Goal: Transaction & Acquisition: Purchase product/service

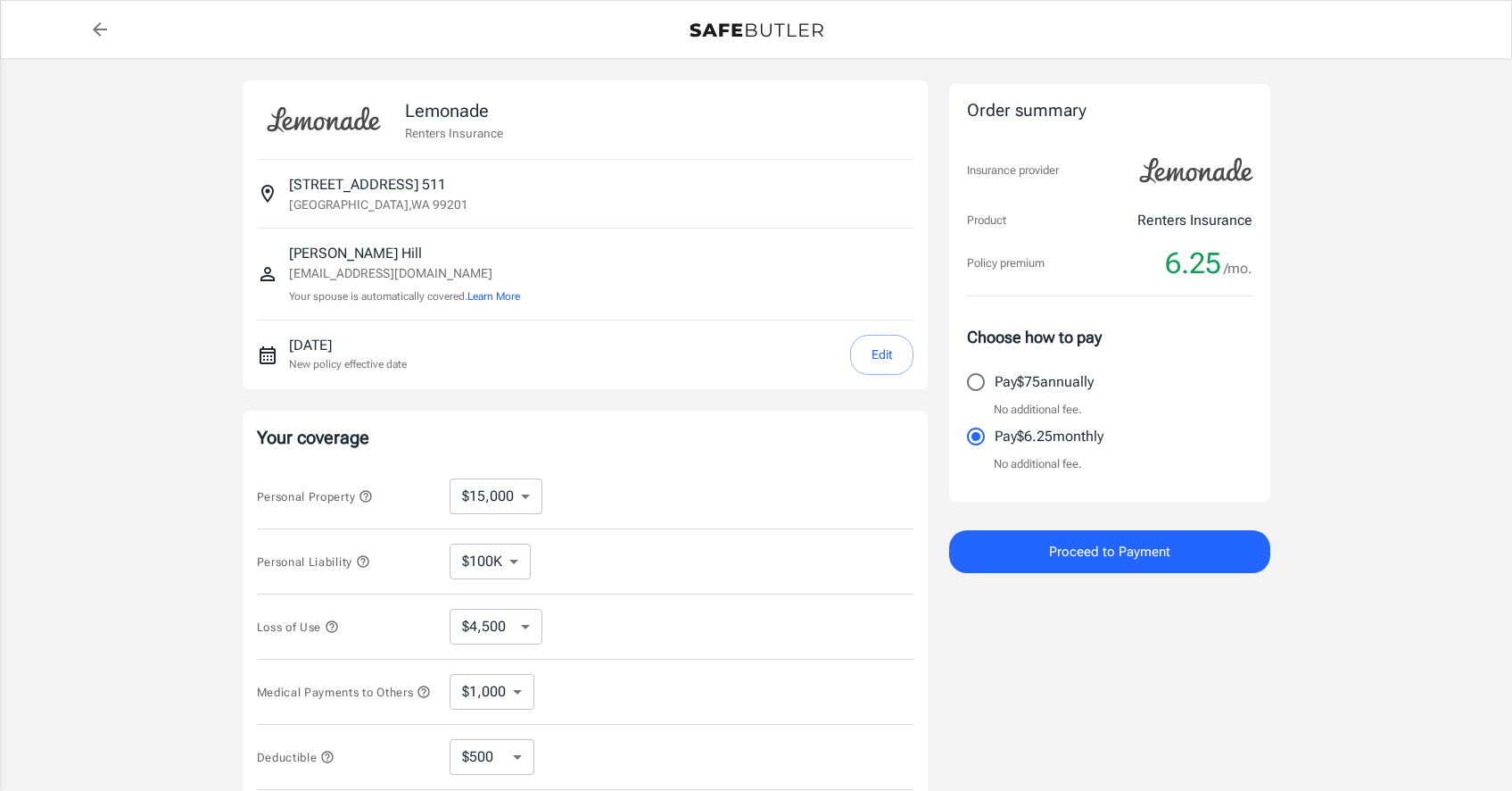
select select "15000"
select select "500"
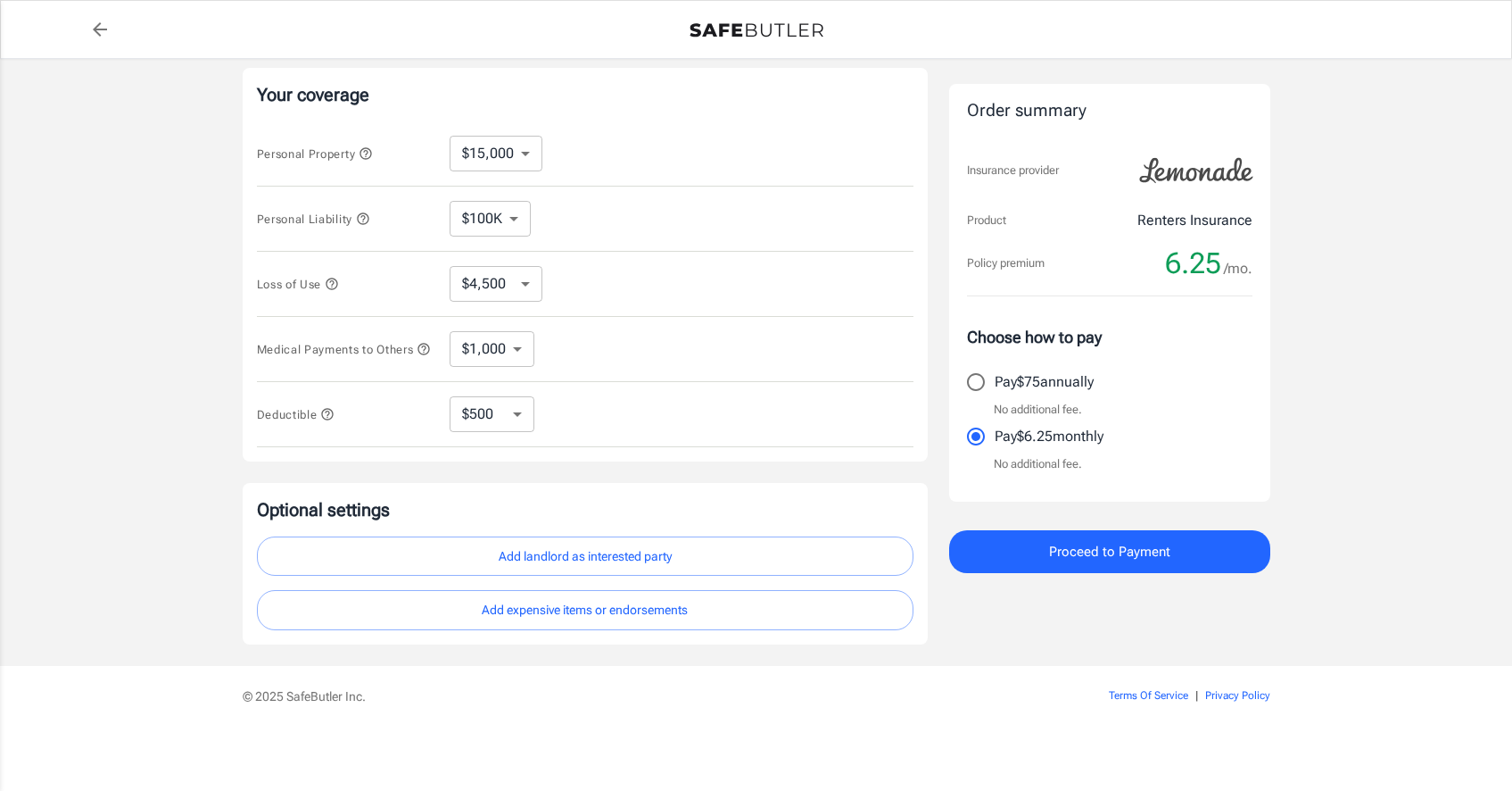
click at [513, 213] on select "$100K $200K $300K $400K $500K $1M" at bounding box center [490, 218] width 82 height 35
select select "300000"
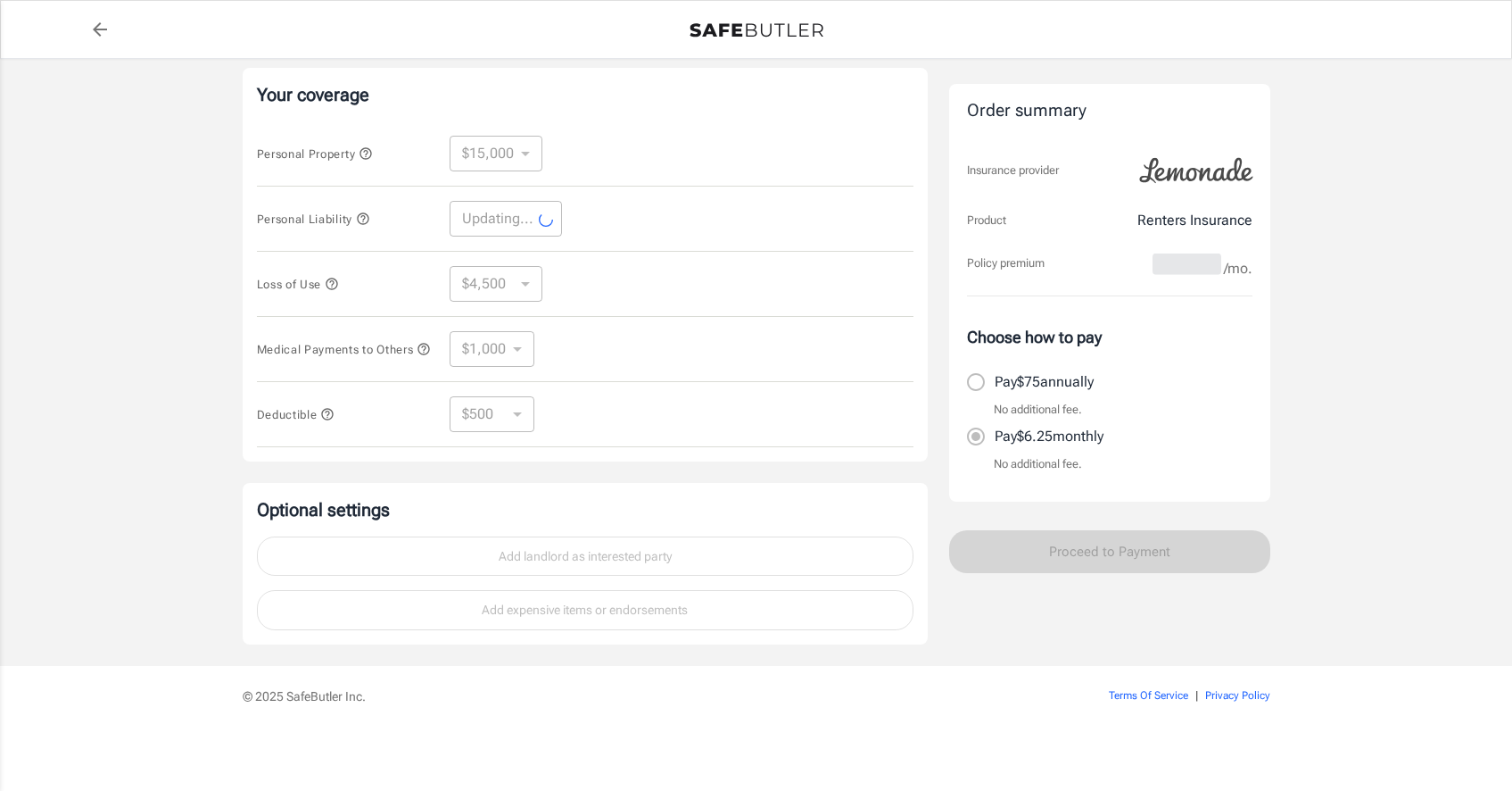
select select "300000"
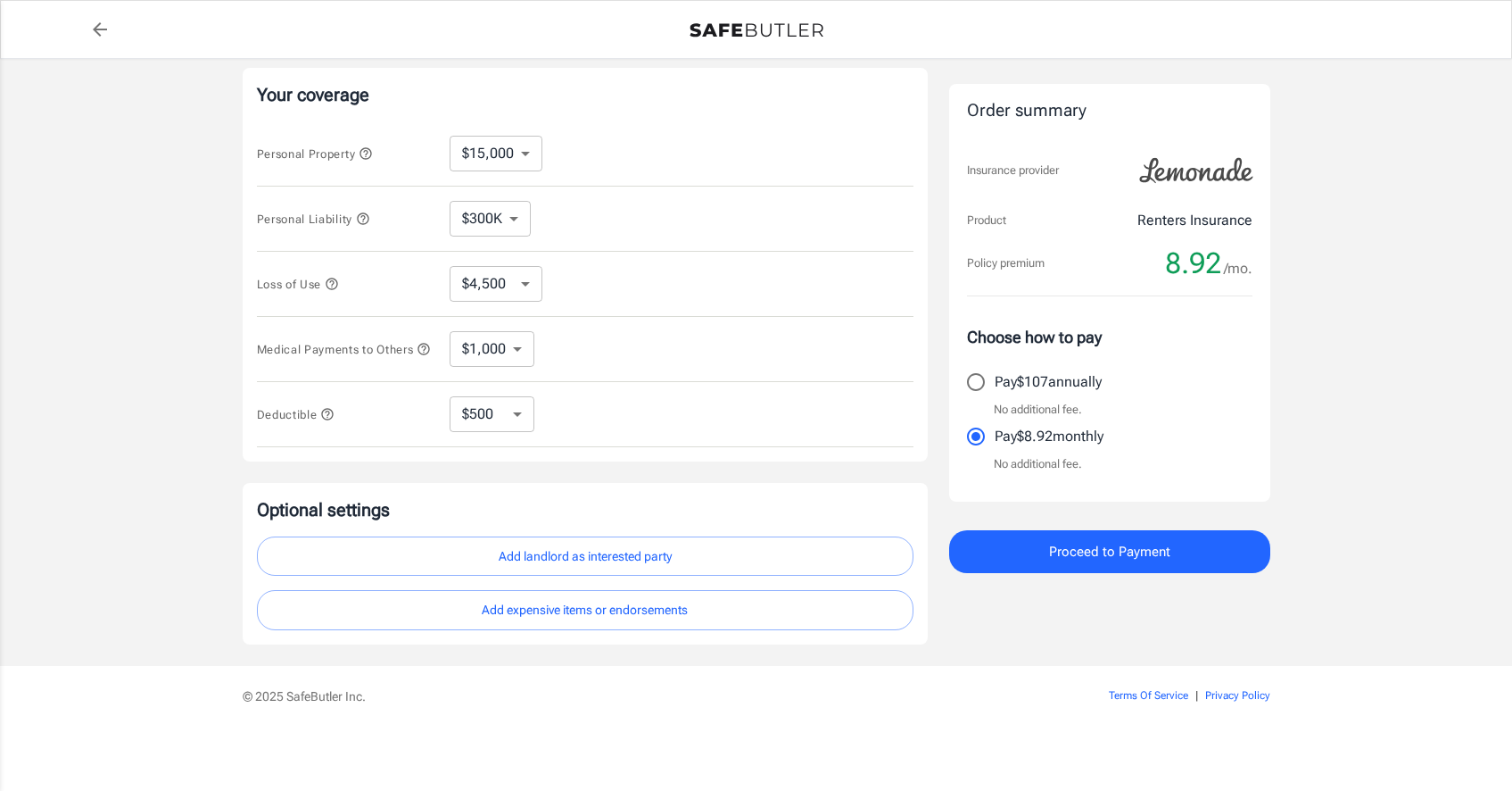
click at [528, 150] on select "$10,000 $15,000 $20,000 $25,000 $30,000 $40,000 $50,000 $100K $150K $200K $250K" at bounding box center [496, 153] width 92 height 35
select select "100000"
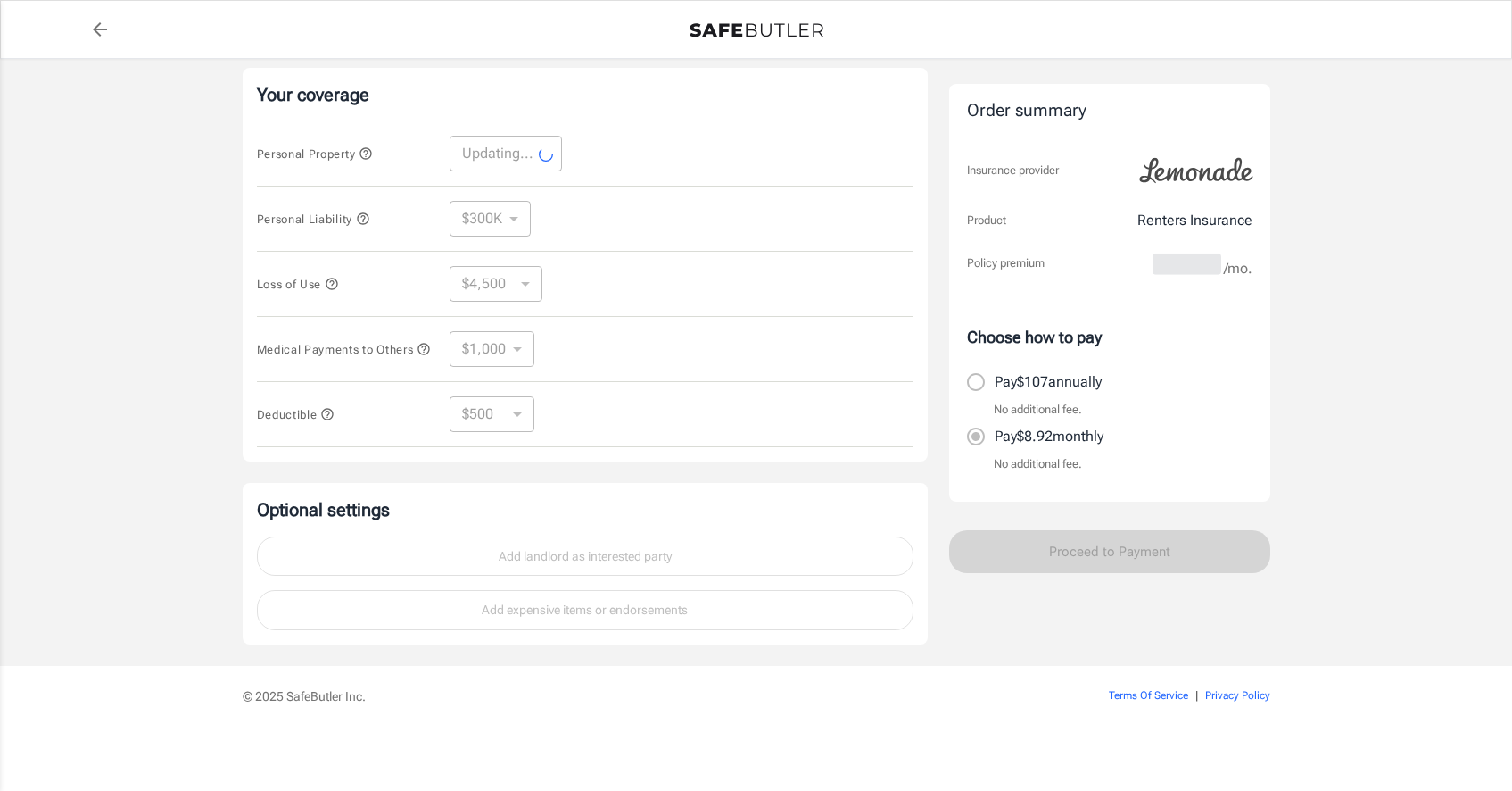
select select "100000"
select select "30000"
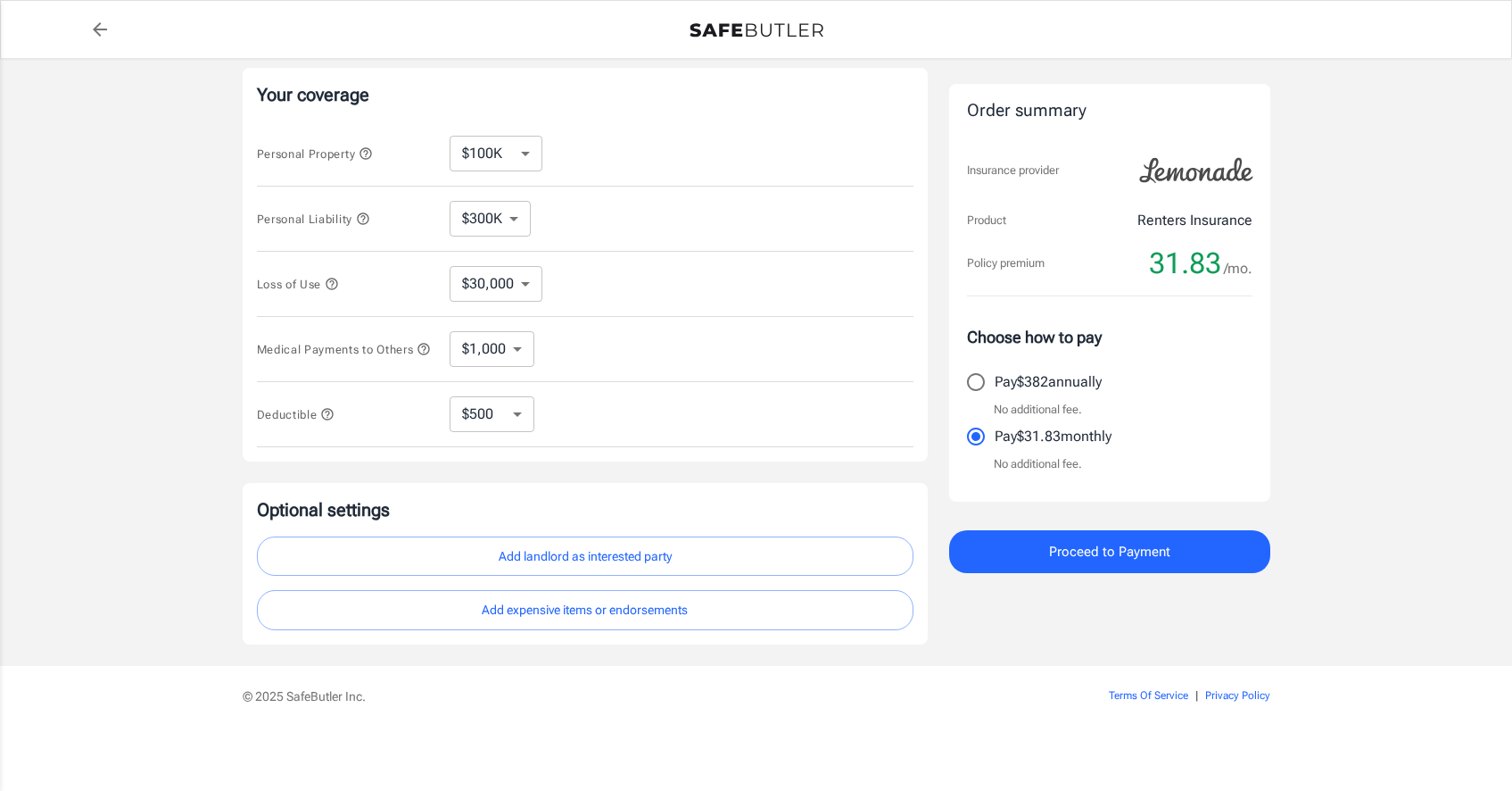
click at [526, 149] on select "$10,000 $15,000 $20,000 $25,000 $30,000 $40,000 $50,000 $100K $150K $200K $250K" at bounding box center [496, 153] width 92 height 35
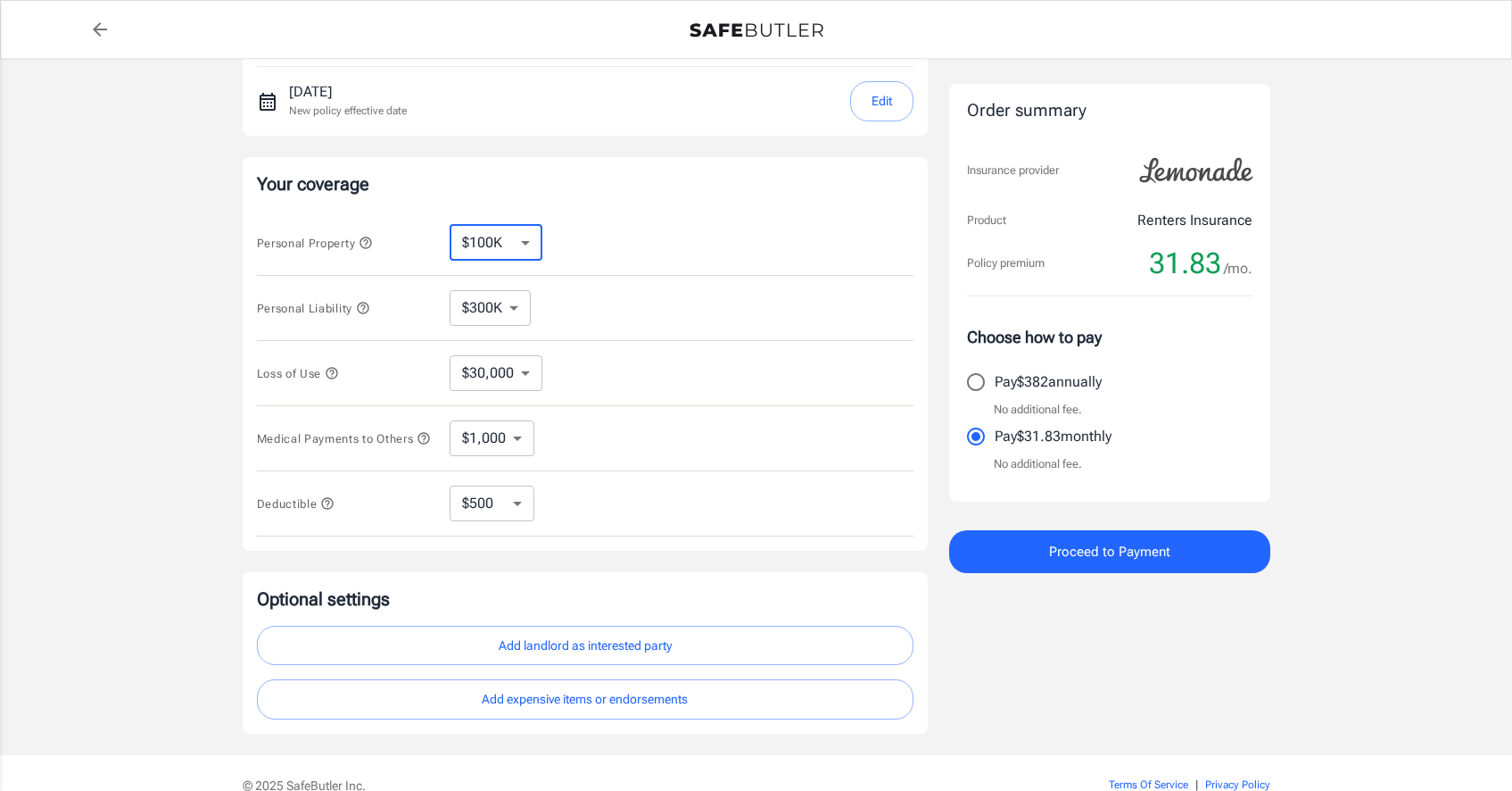
scroll to position [198, 0]
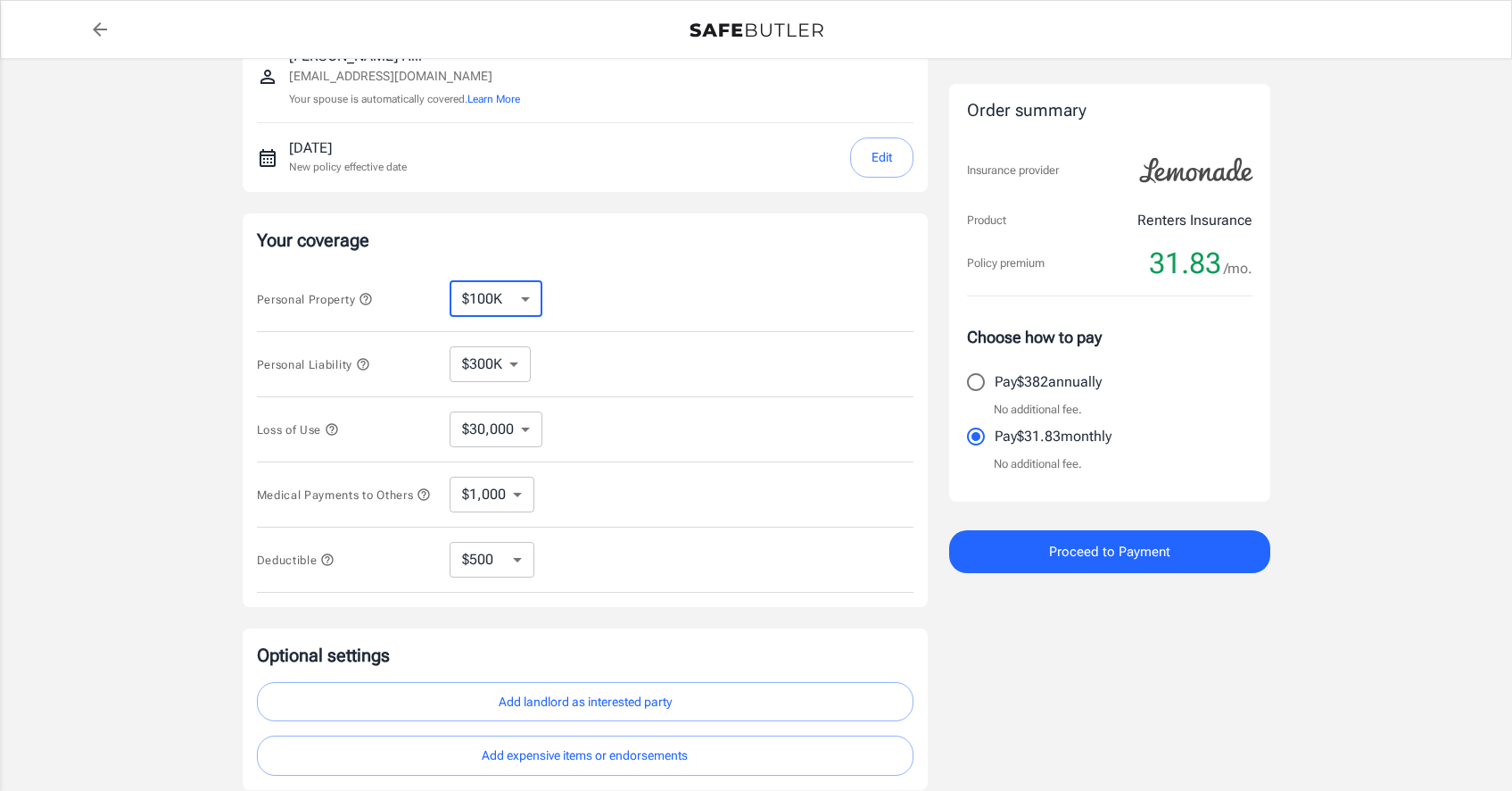
click at [335, 428] on icon "button" at bounding box center [331, 428] width 12 height 12
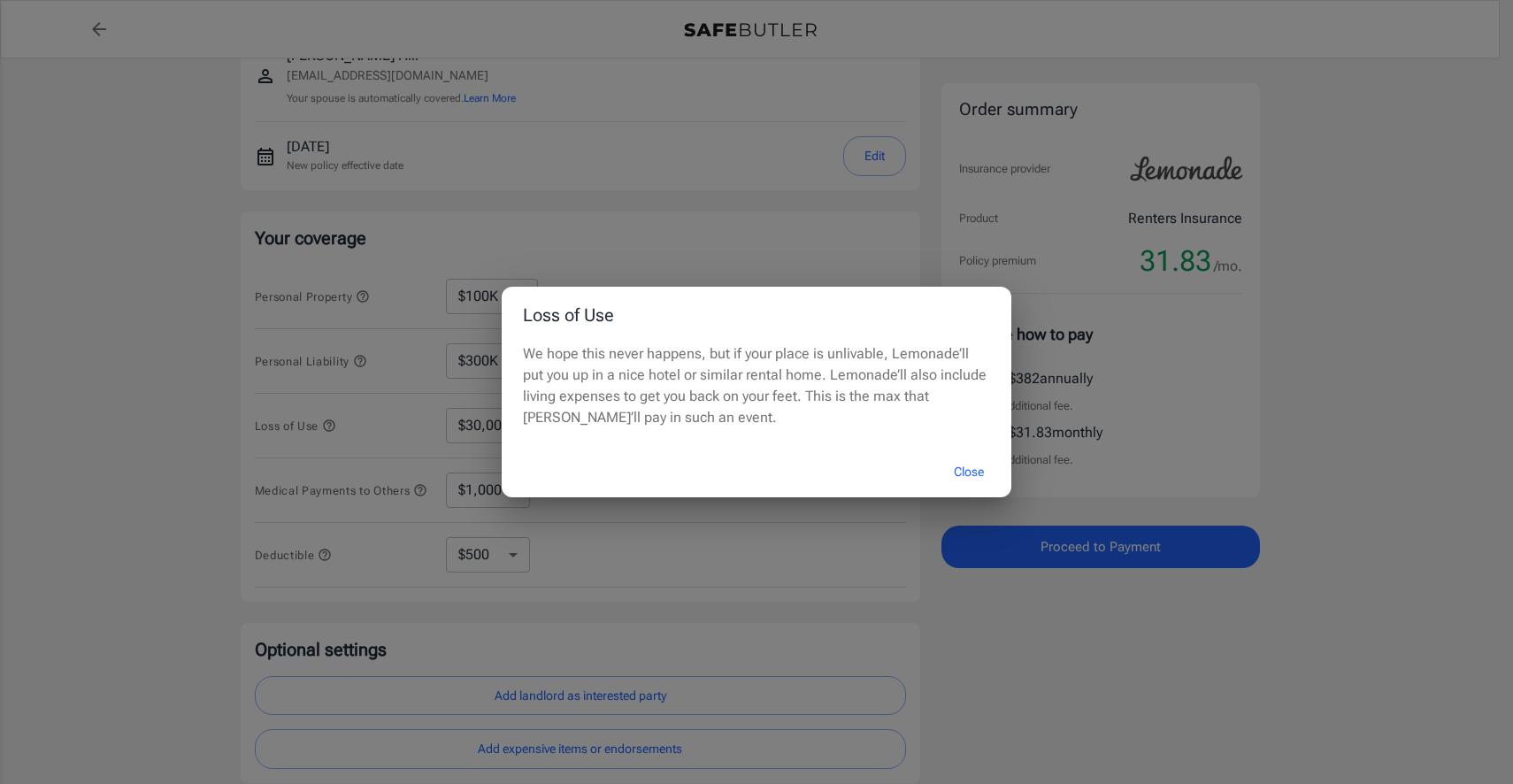
click at [977, 477] on button "Close" at bounding box center [968, 471] width 71 height 38
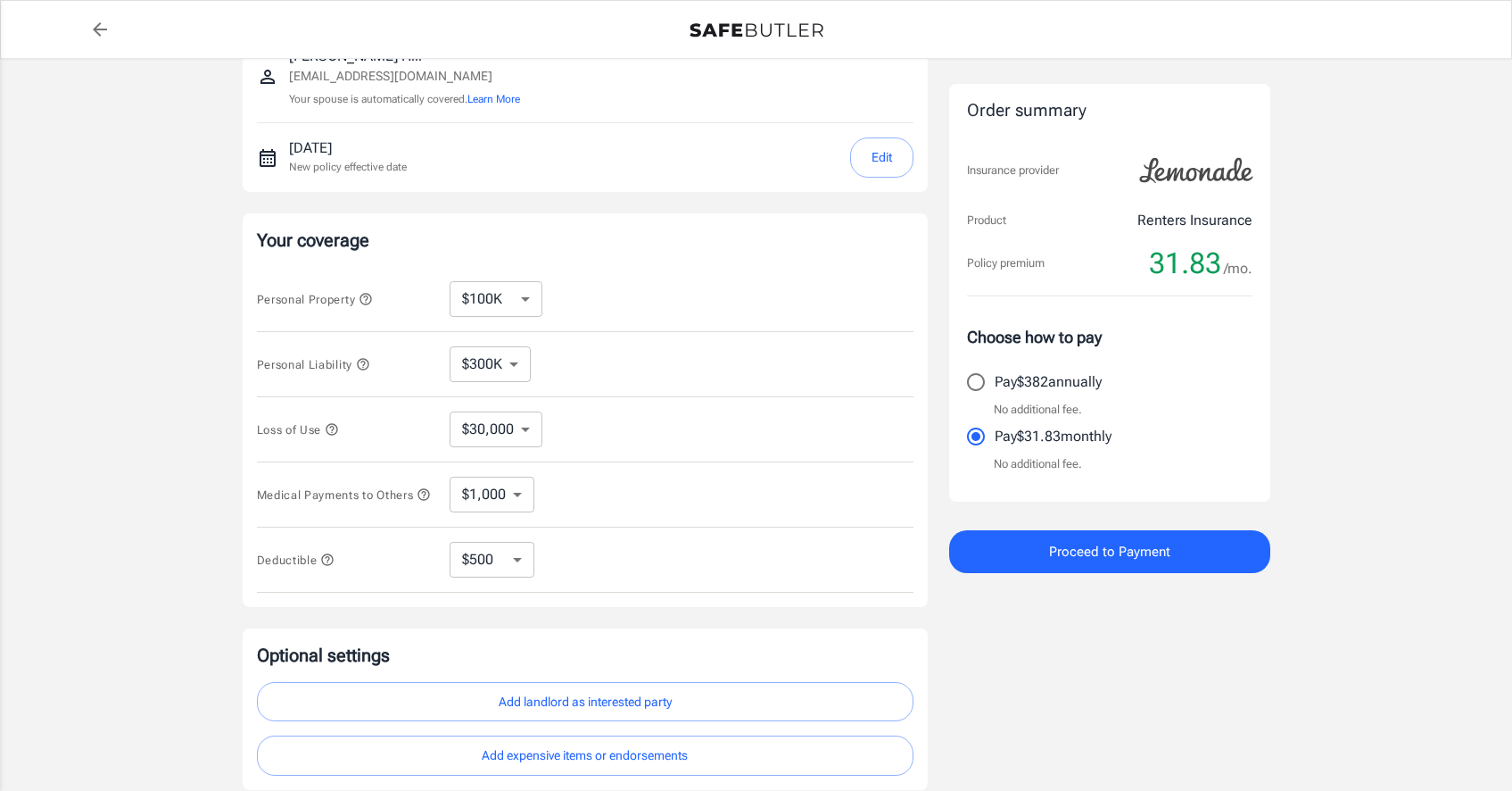
click at [521, 297] on select "$10,000 $15,000 $20,000 $25,000 $30,000 $40,000 $50,000 $100K $150K $200K $250K" at bounding box center [496, 299] width 92 height 35
select select "40000"
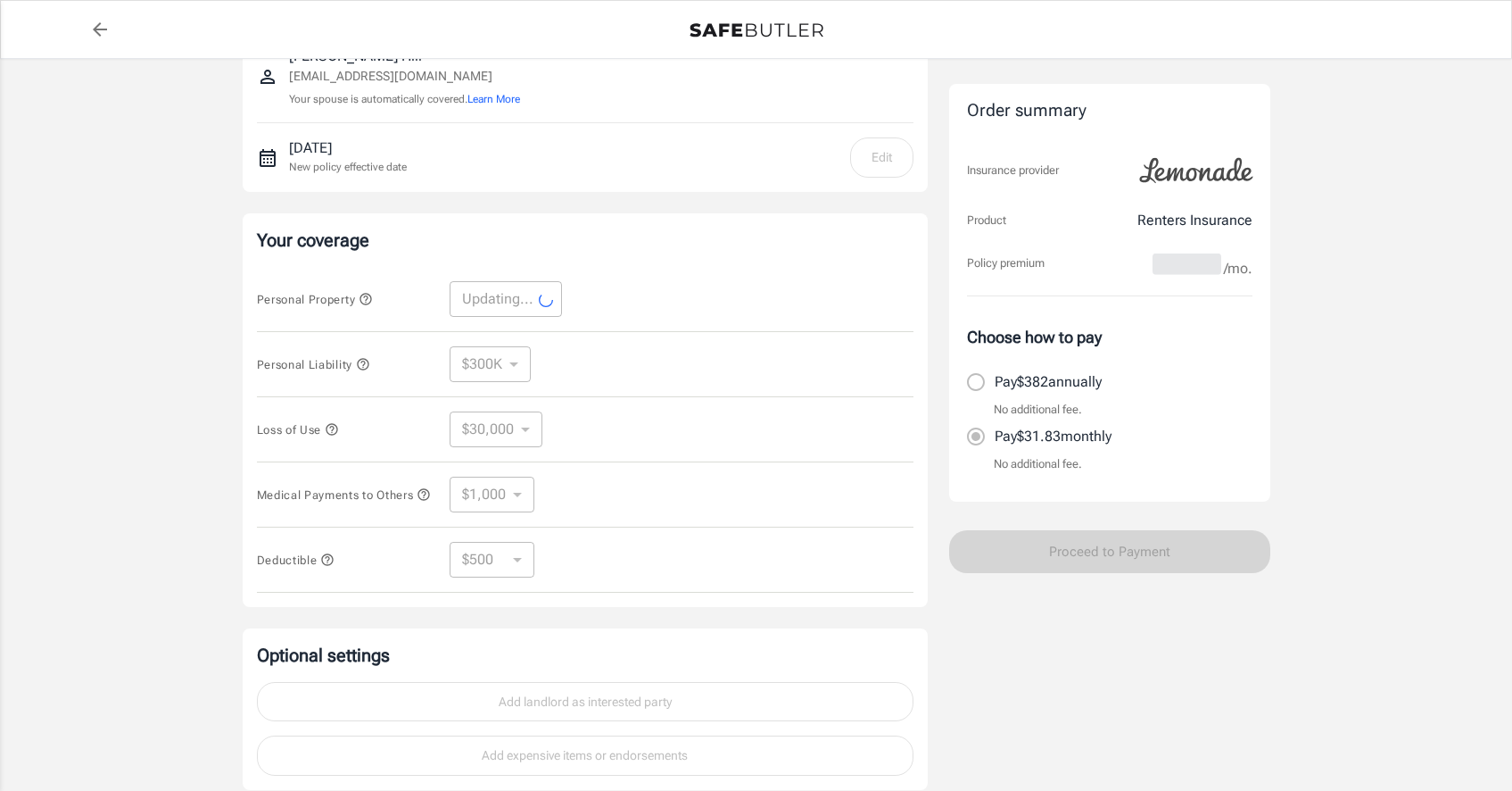
select select "40000"
select select "12000"
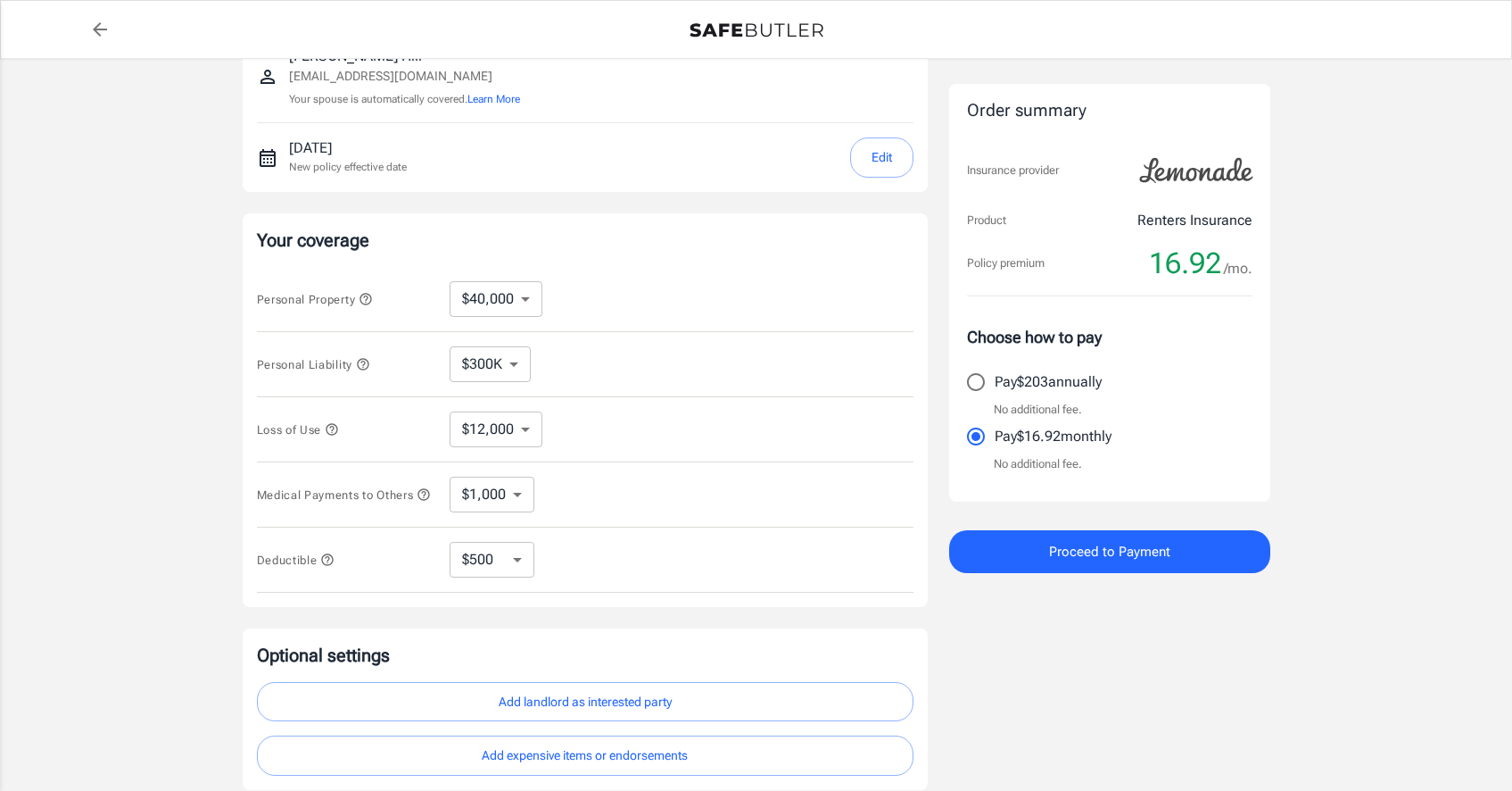
click at [367, 295] on icon "button" at bounding box center [365, 299] width 15 height 15
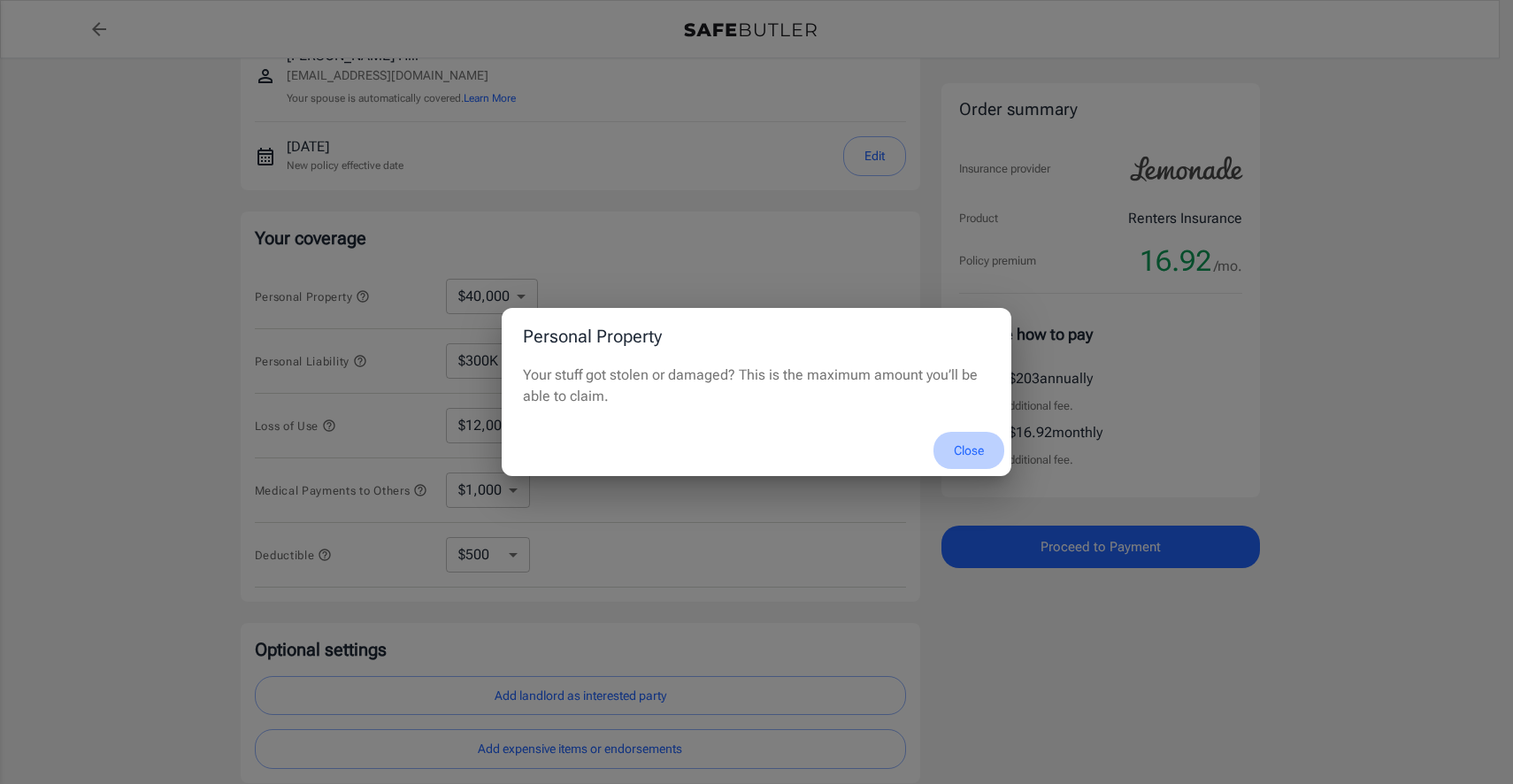
click at [968, 459] on button "Close" at bounding box center [968, 450] width 71 height 38
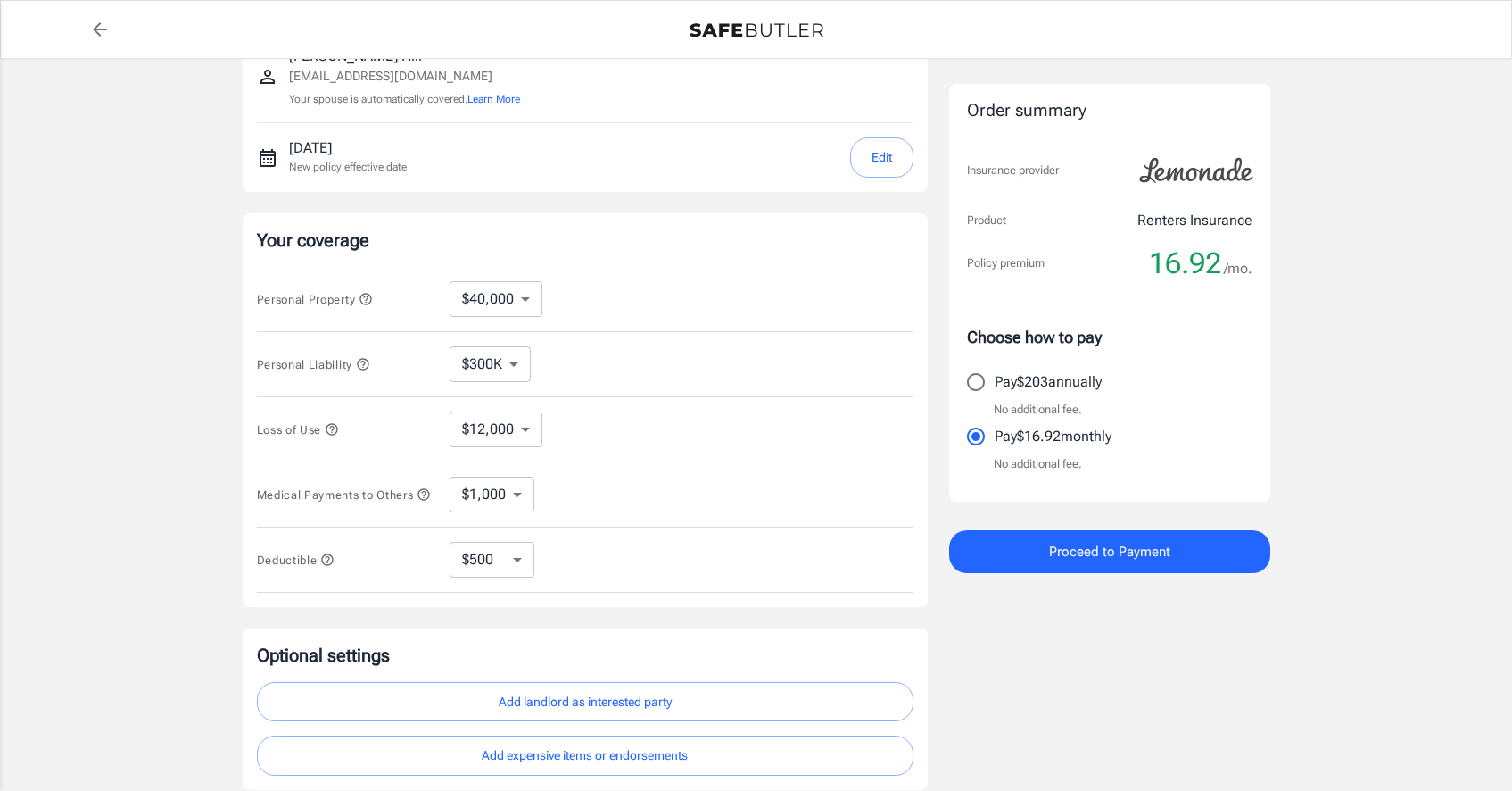
click at [523, 296] on select "$10,000 $15,000 $20,000 $25,000 $30,000 $40,000 $50,000 $100K $150K $200K $250K" at bounding box center [496, 299] width 92 height 35
select select "30000"
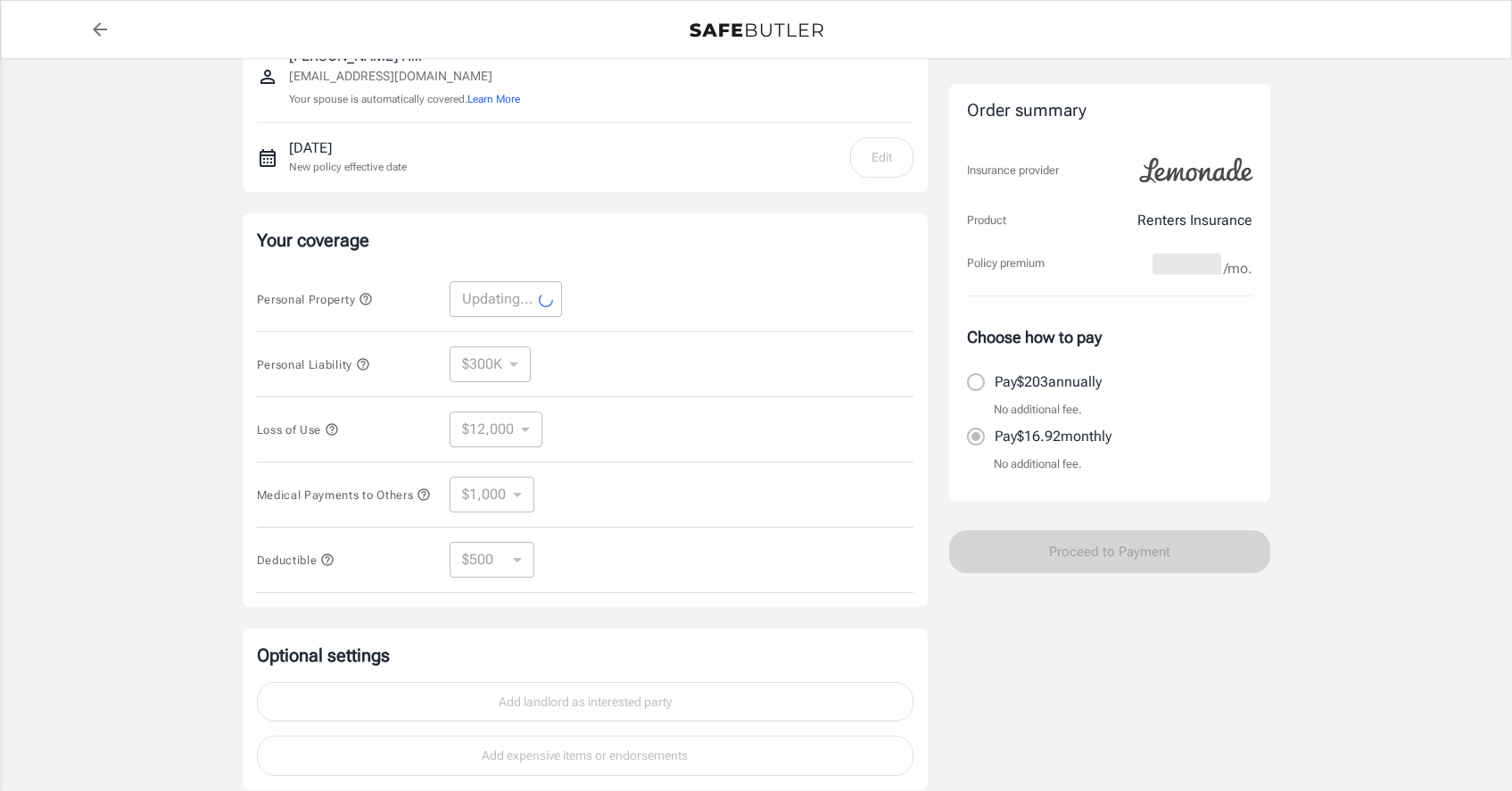
select select "30000"
select select "9000"
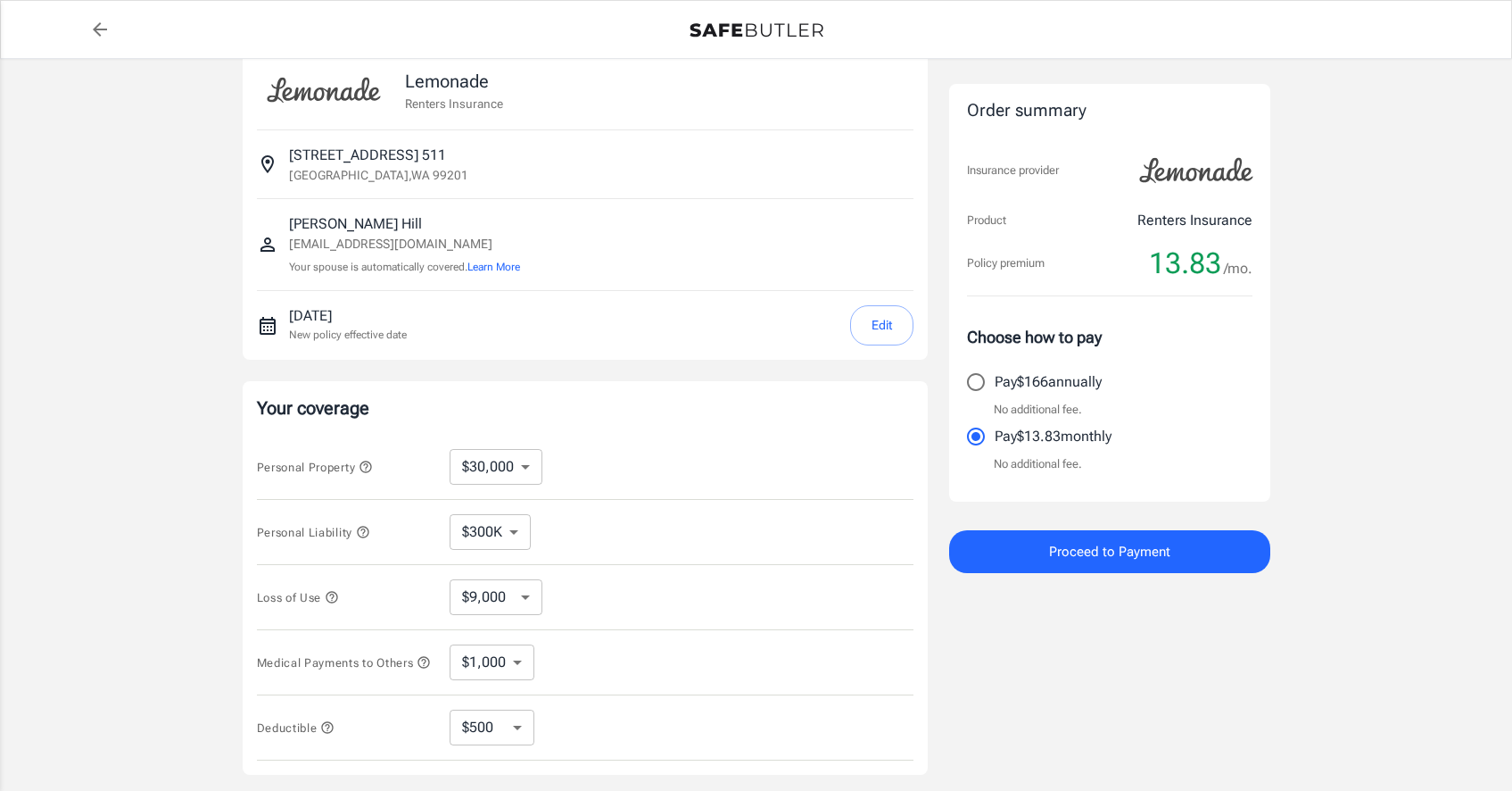
scroll to position [0, 0]
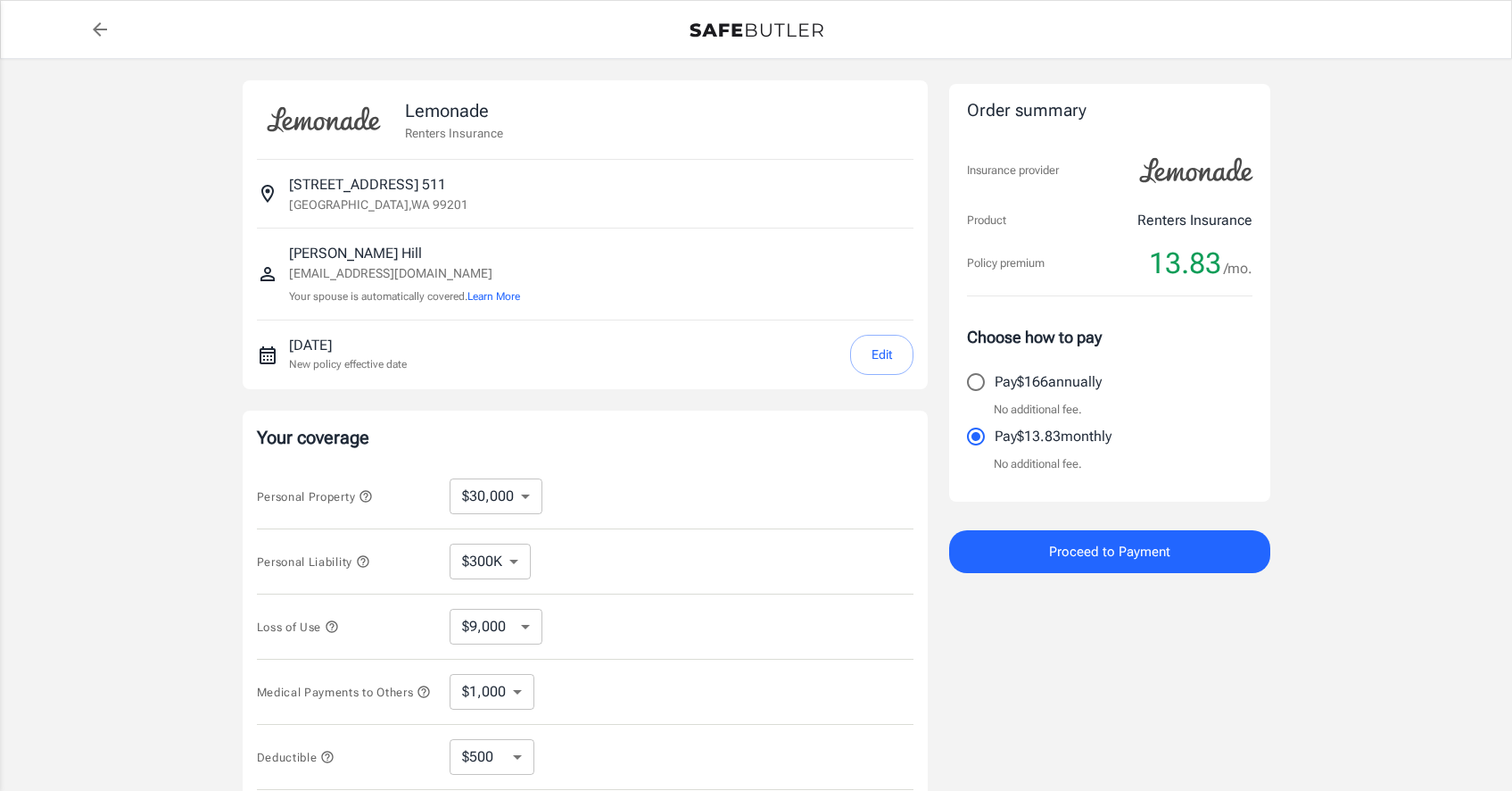
click at [883, 356] on button "Edit" at bounding box center [881, 355] width 63 height 40
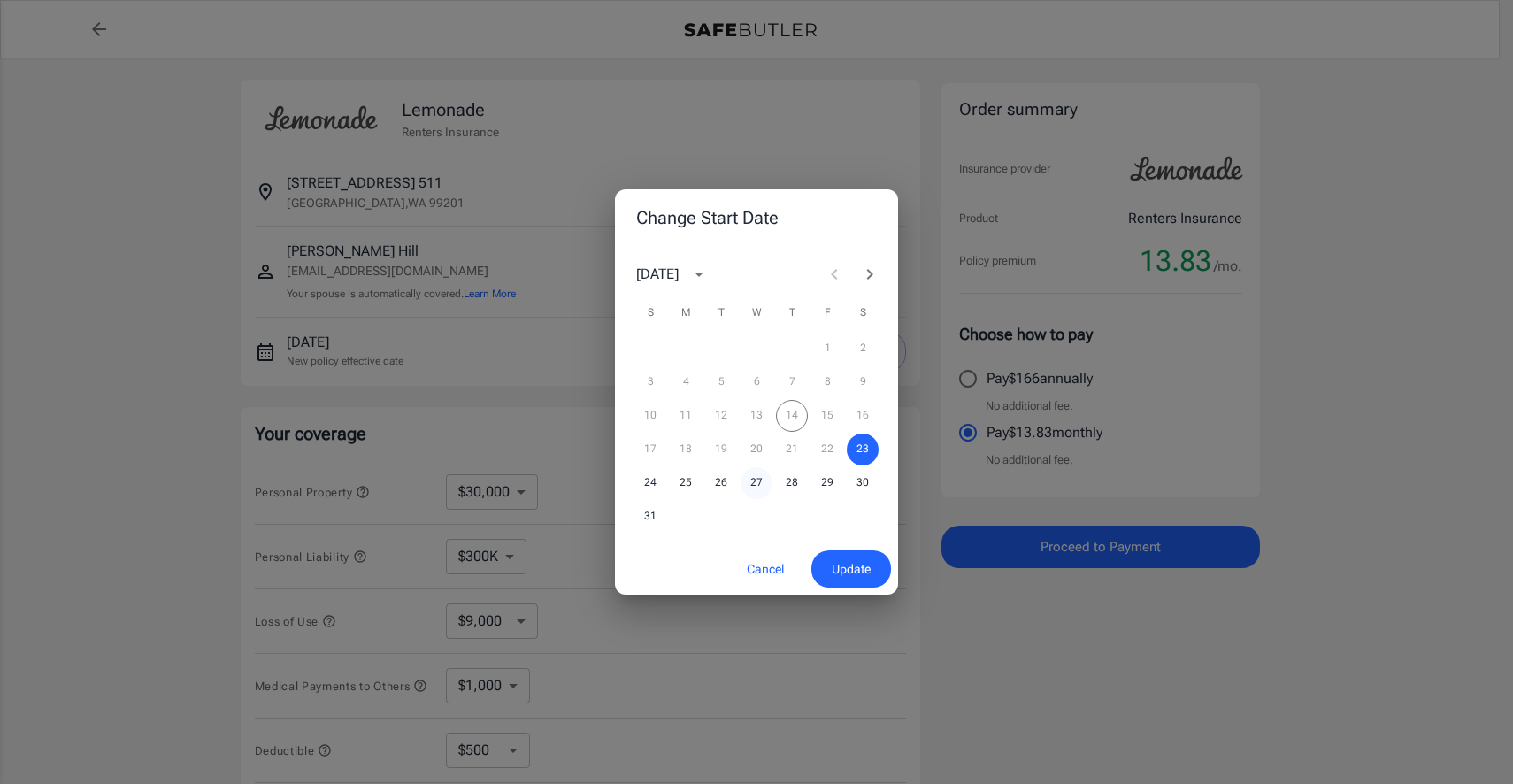
click at [756, 486] on button "27" at bounding box center [756, 483] width 32 height 32
click at [841, 576] on span "Update" at bounding box center [851, 569] width 39 height 22
